Goal: Transaction & Acquisition: Book appointment/travel/reservation

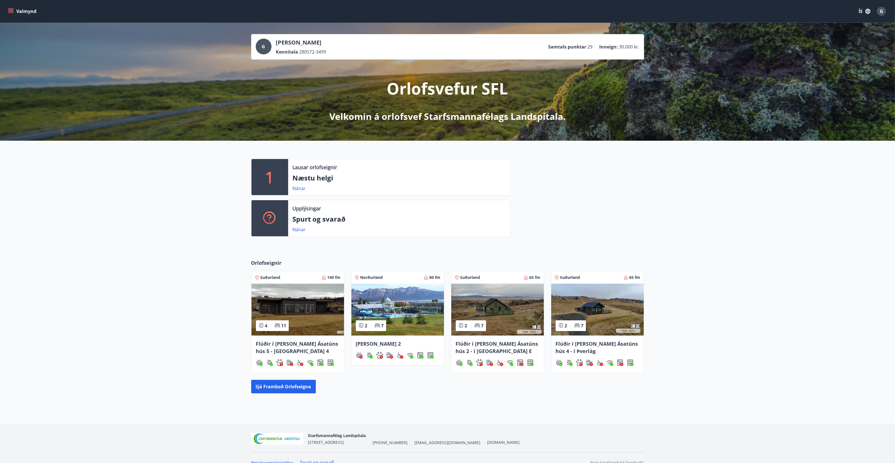
click at [9, 11] on icon "menu" at bounding box center [11, 11] width 6 height 1
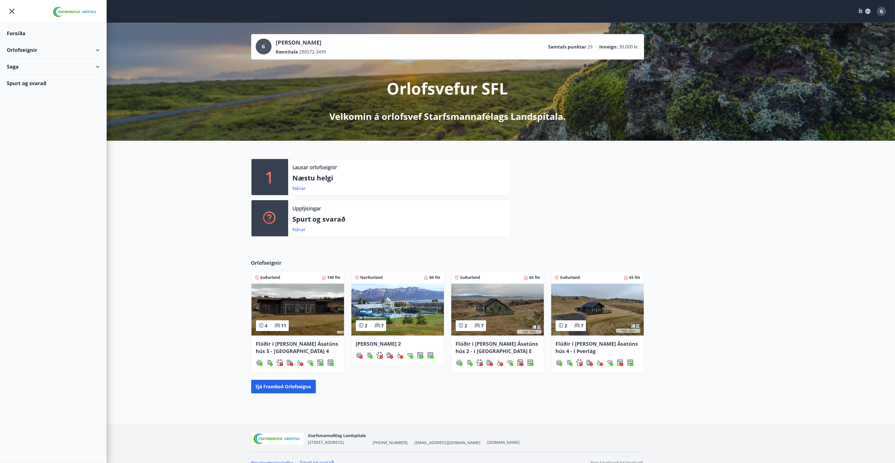
click at [19, 49] on div "Orlofseignir" at bounding box center [53, 50] width 93 height 17
click at [22, 62] on div "Framboð" at bounding box center [53, 64] width 84 height 12
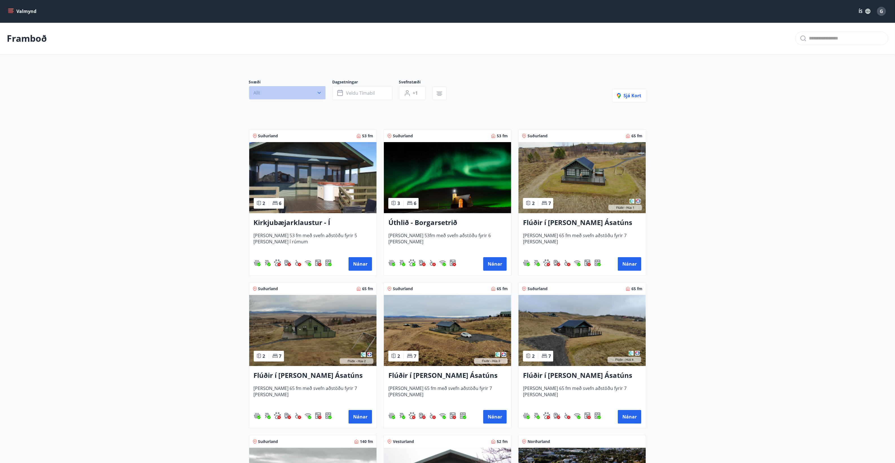
click at [298, 91] on button "Allt" at bounding box center [287, 93] width 77 height 14
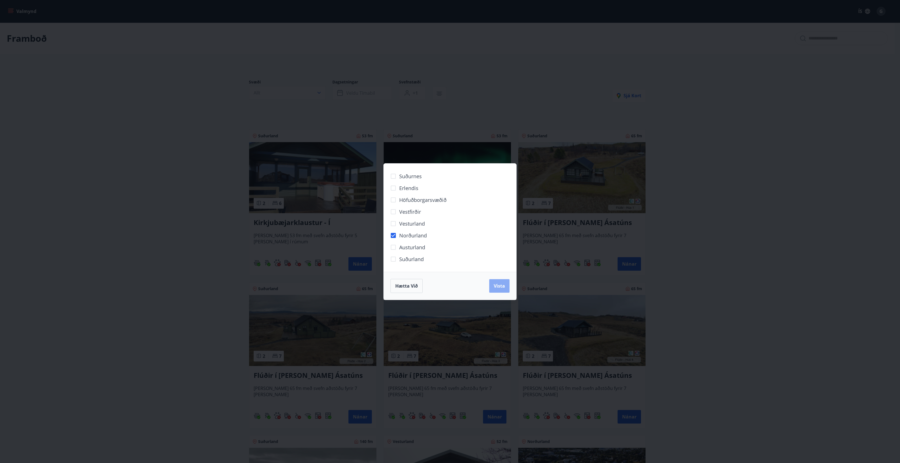
click at [496, 287] on span "Vista" at bounding box center [499, 286] width 11 height 6
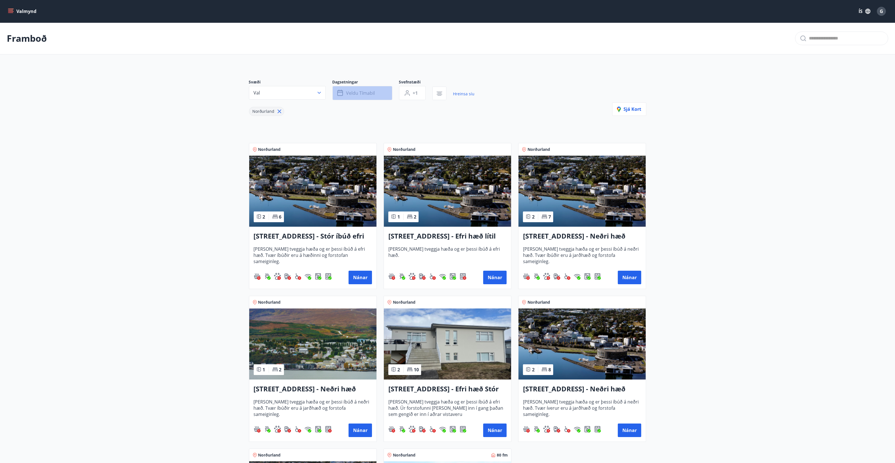
click at [381, 94] on button "Veldu tímabil" at bounding box center [362, 93] width 60 height 14
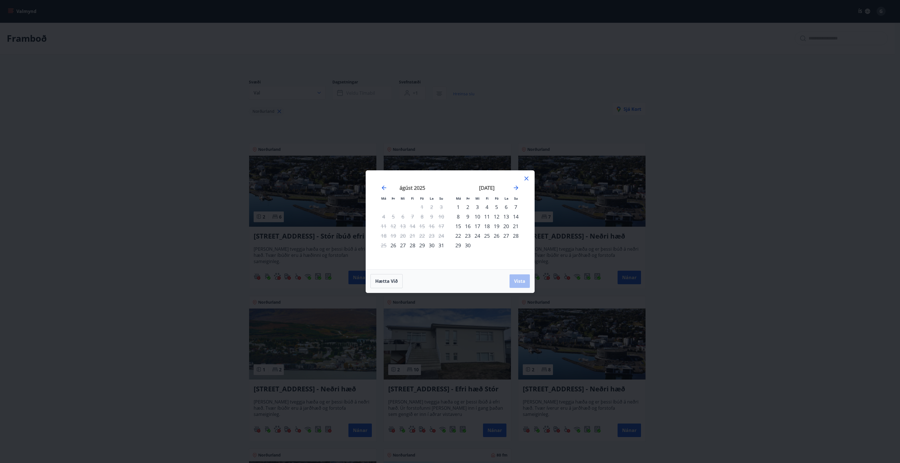
click at [516, 206] on div "7" at bounding box center [516, 207] width 10 height 10
click at [524, 280] on span "Vista" at bounding box center [519, 281] width 11 height 6
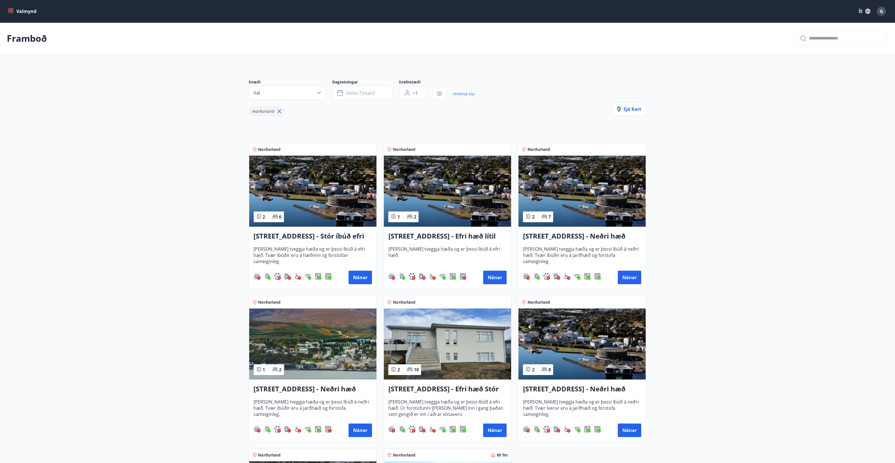
scroll to position [35, 0]
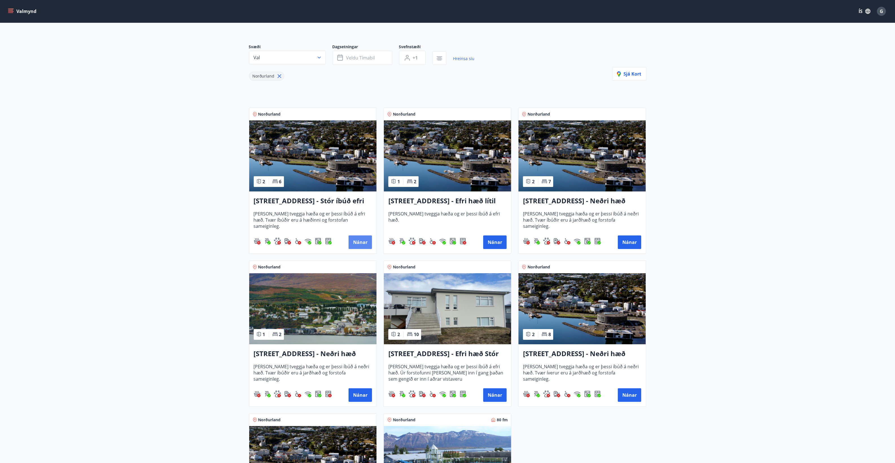
click at [360, 242] on button "Nánar" at bounding box center [360, 243] width 23 height 14
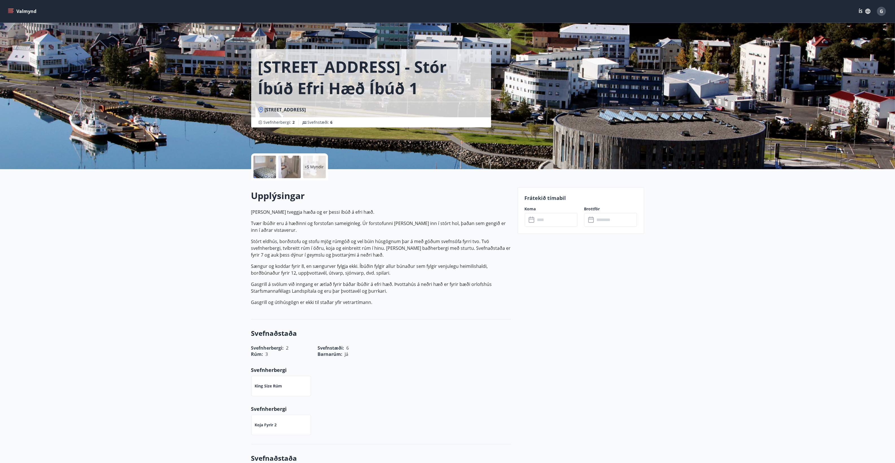
click at [551, 224] on input "text" at bounding box center [556, 220] width 42 height 14
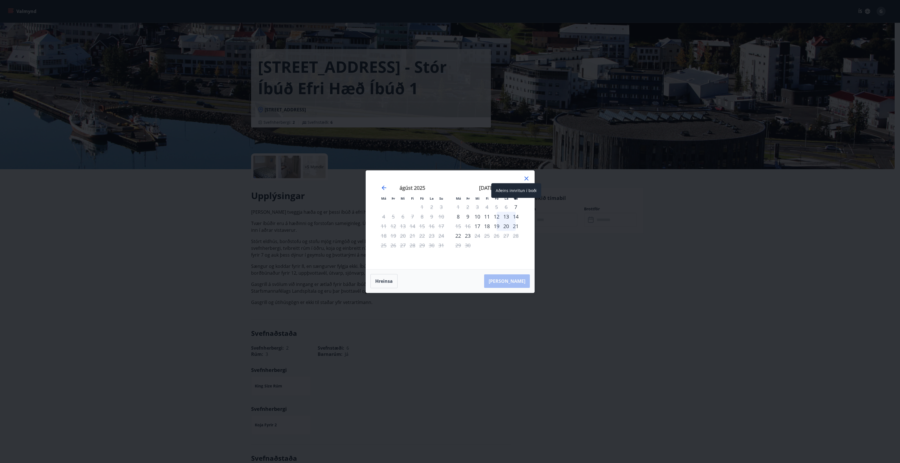
click at [516, 207] on div "7" at bounding box center [516, 207] width 10 height 10
click at [487, 216] on div "11" at bounding box center [487, 217] width 10 height 10
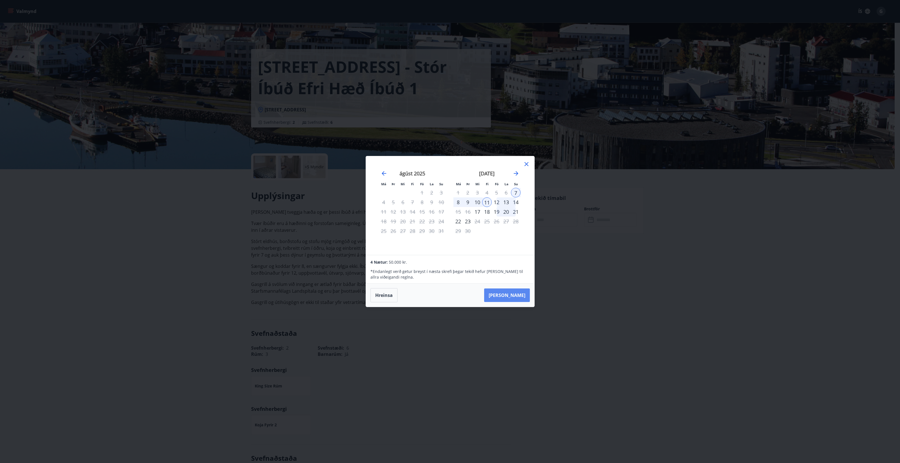
click at [519, 296] on button "[PERSON_NAME]" at bounding box center [507, 296] width 46 height 14
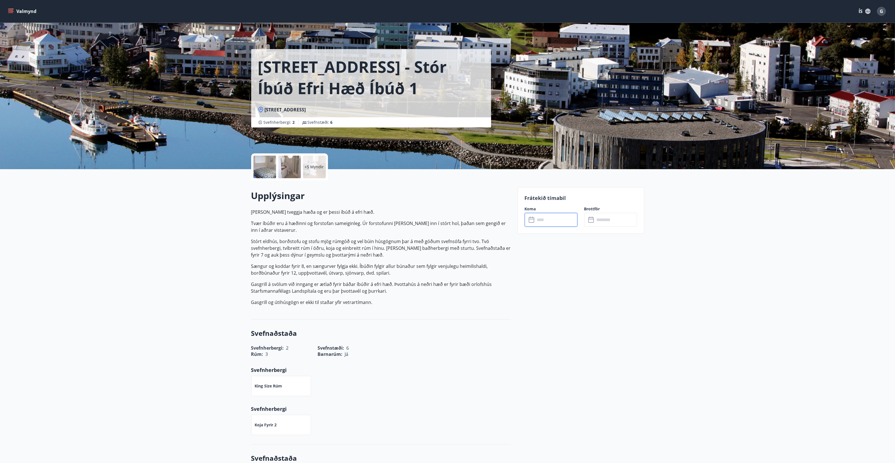
type input "******"
click at [618, 271] on button "Greiða" at bounding box center [610, 272] width 53 height 14
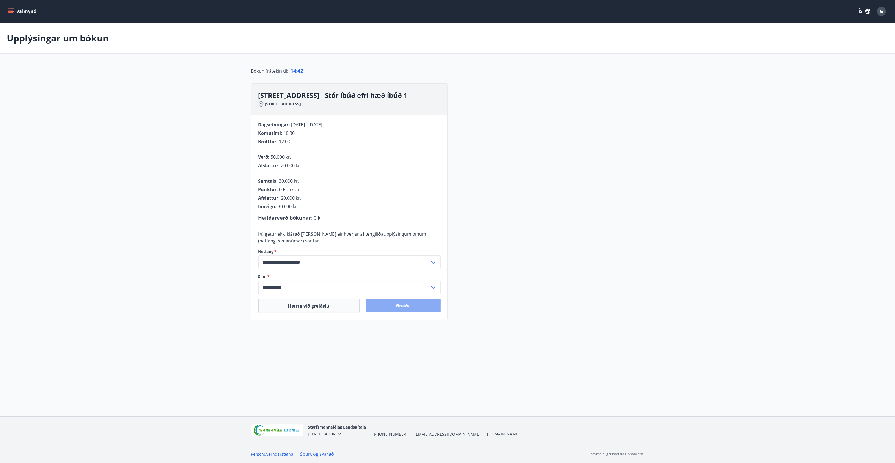
click at [420, 311] on button "Greiða" at bounding box center [403, 306] width 74 height 14
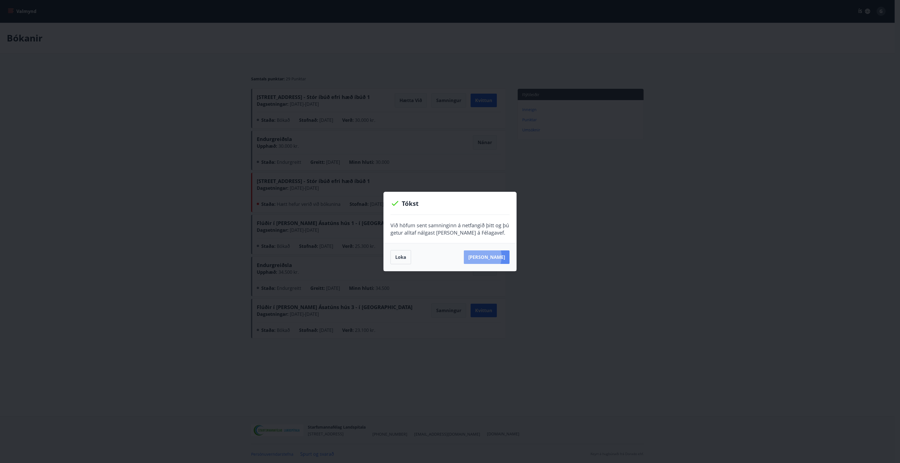
click at [487, 257] on button "[PERSON_NAME]" at bounding box center [487, 258] width 46 height 14
drag, startPoint x: 398, startPoint y: 261, endPoint x: 385, endPoint y: 224, distance: 39.7
click at [398, 261] on button "Loka" at bounding box center [401, 257] width 21 height 14
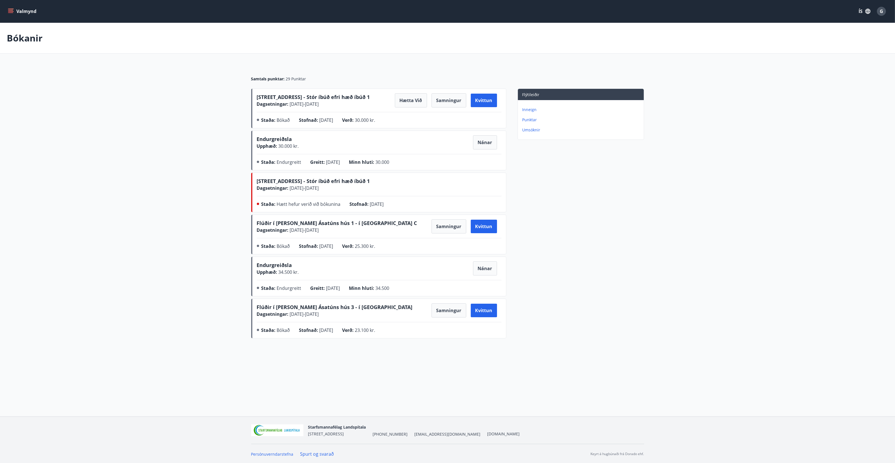
click at [879, 9] on div "G" at bounding box center [881, 11] width 9 height 9
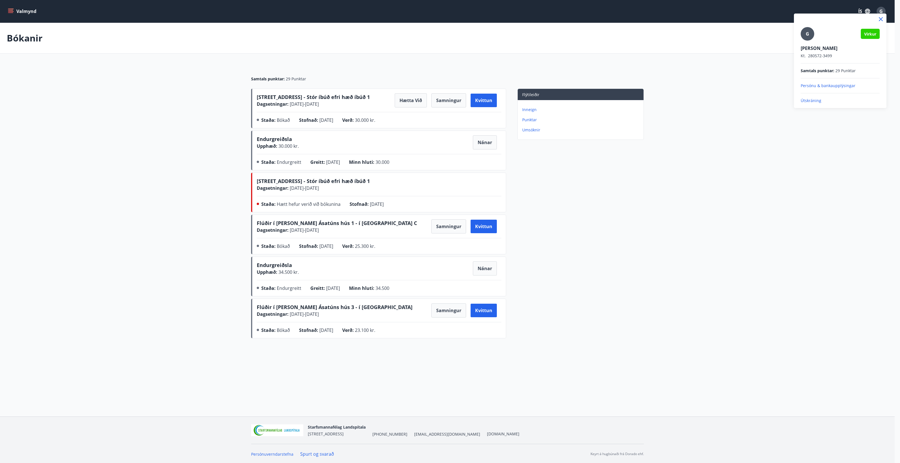
click at [812, 100] on p "Útskráning" at bounding box center [840, 101] width 79 height 6
